Goal: Task Accomplishment & Management: Manage account settings

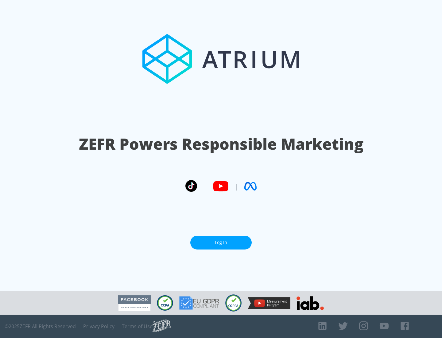
click at [221, 242] on link "Log In" at bounding box center [220, 243] width 61 height 14
